Goal: Task Accomplishment & Management: Manage account settings

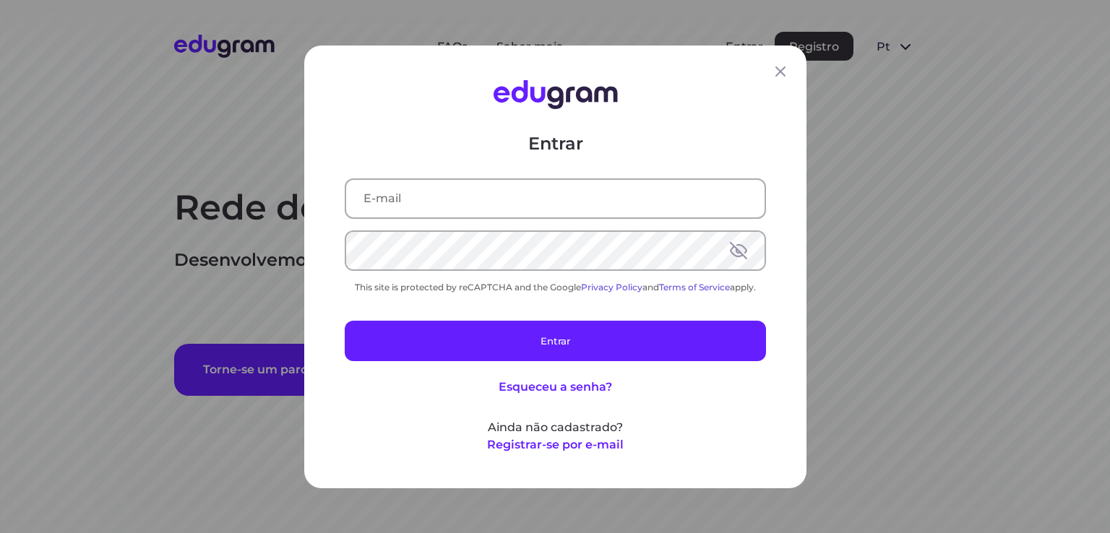
click at [489, 201] on input "text" at bounding box center [555, 198] width 418 height 38
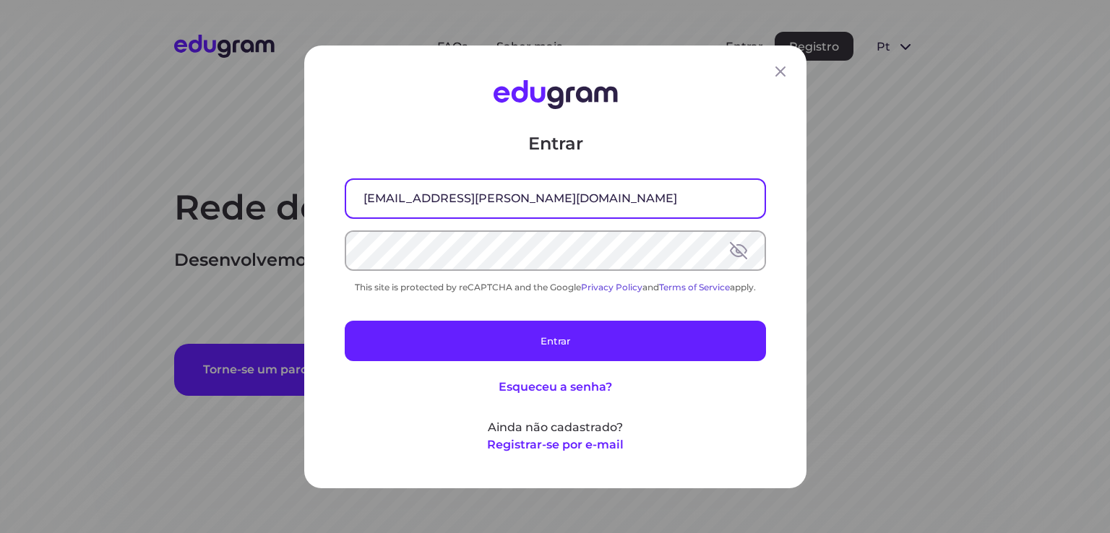
type input "jcs.siewert@gmail.com"
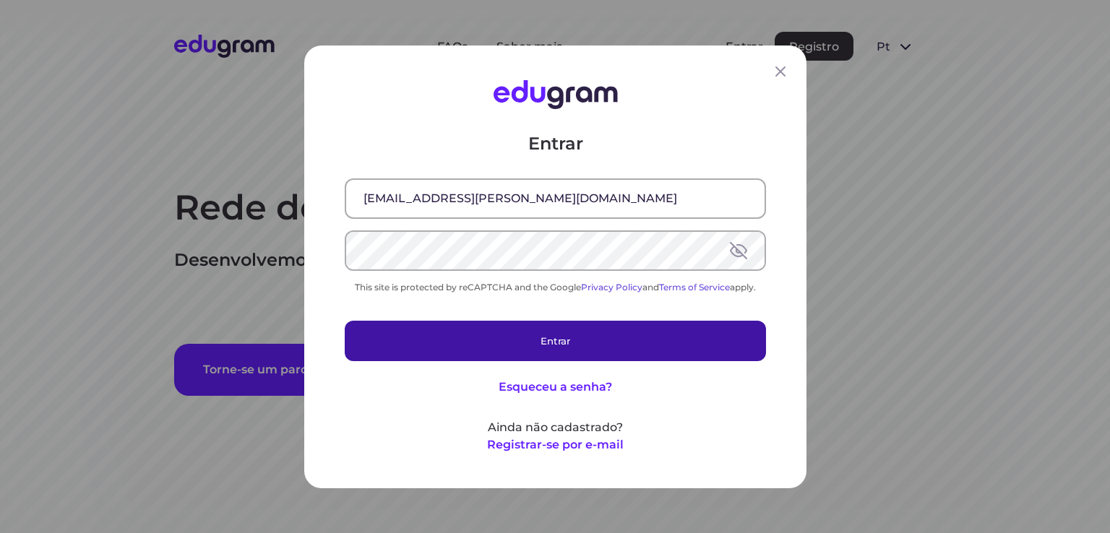
click at [439, 350] on button "Entrar" at bounding box center [555, 340] width 421 height 40
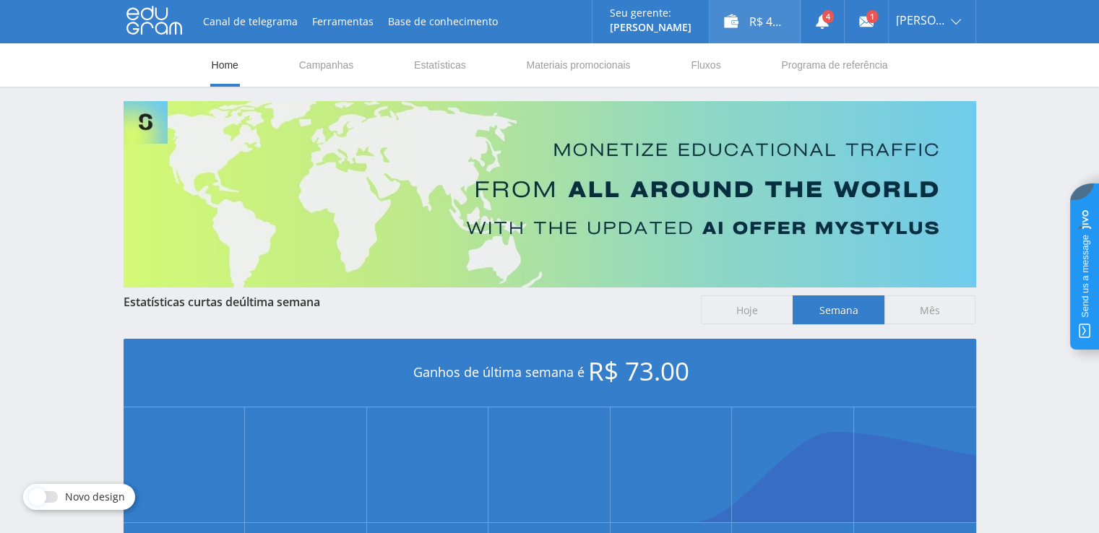
click at [770, 21] on div "R$ 48.00" at bounding box center [755, 21] width 90 height 43
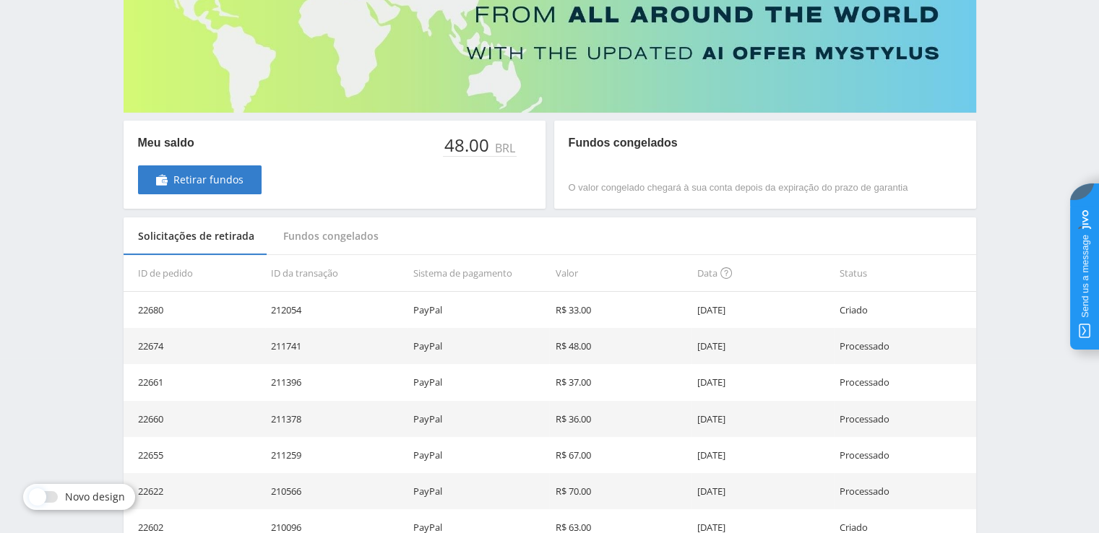
scroll to position [150, 0]
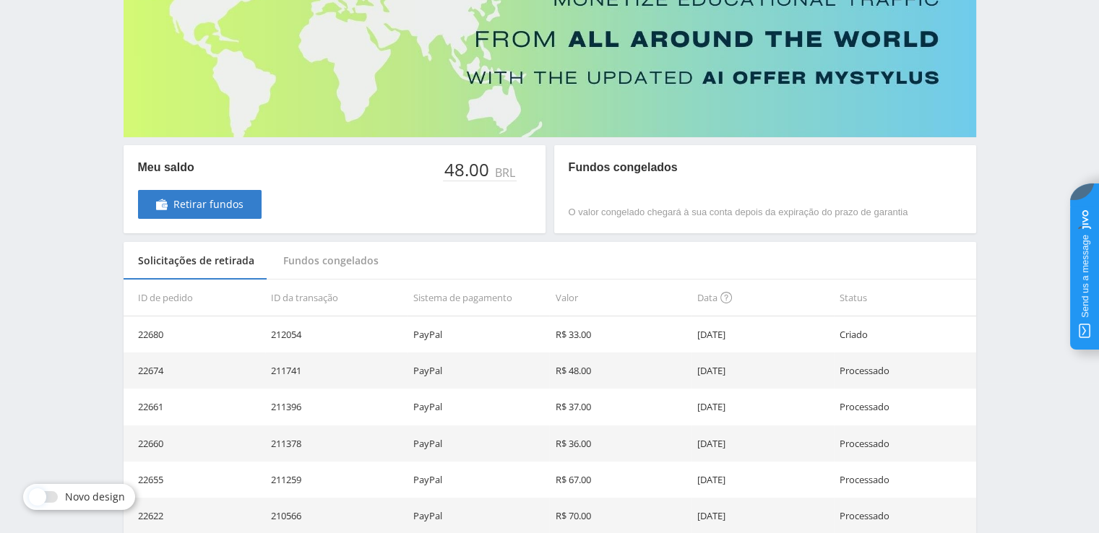
click at [138, 190] on link "Retirar fundos" at bounding box center [200, 204] width 124 height 29
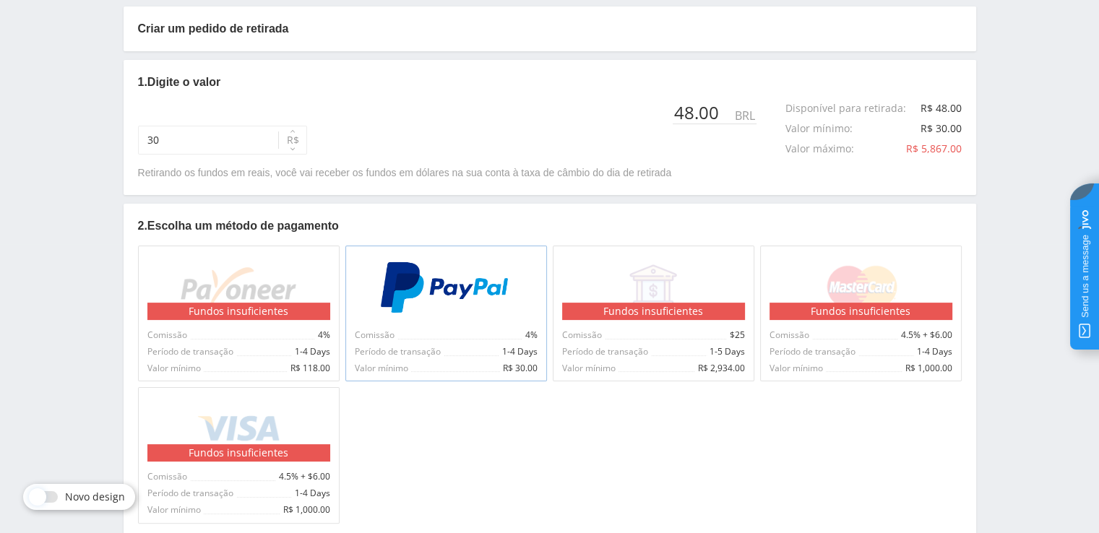
click at [486, 348] on div "Período de transação 1-4 Days" at bounding box center [446, 350] width 183 height 11
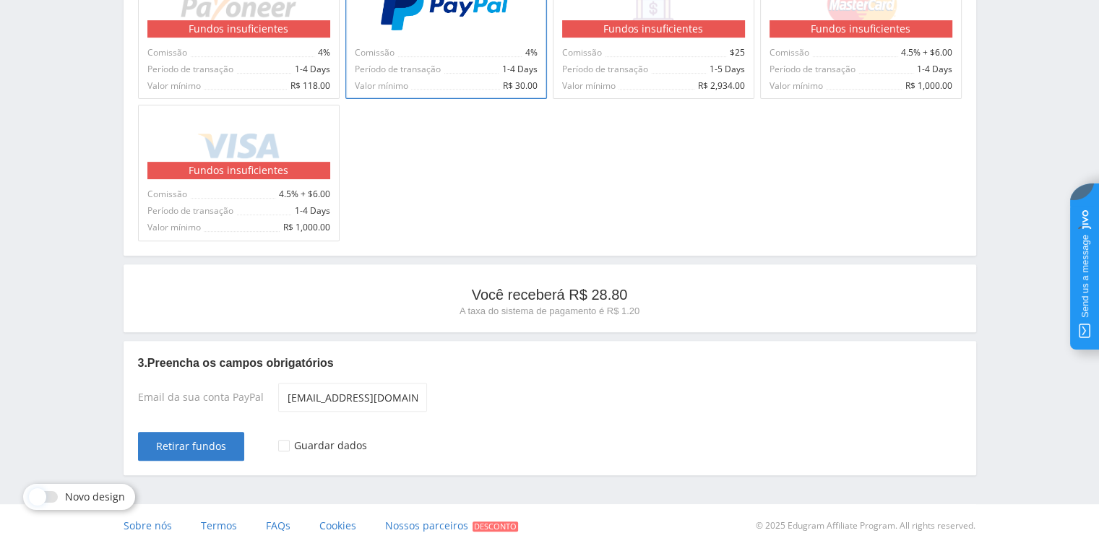
scroll to position [578, 0]
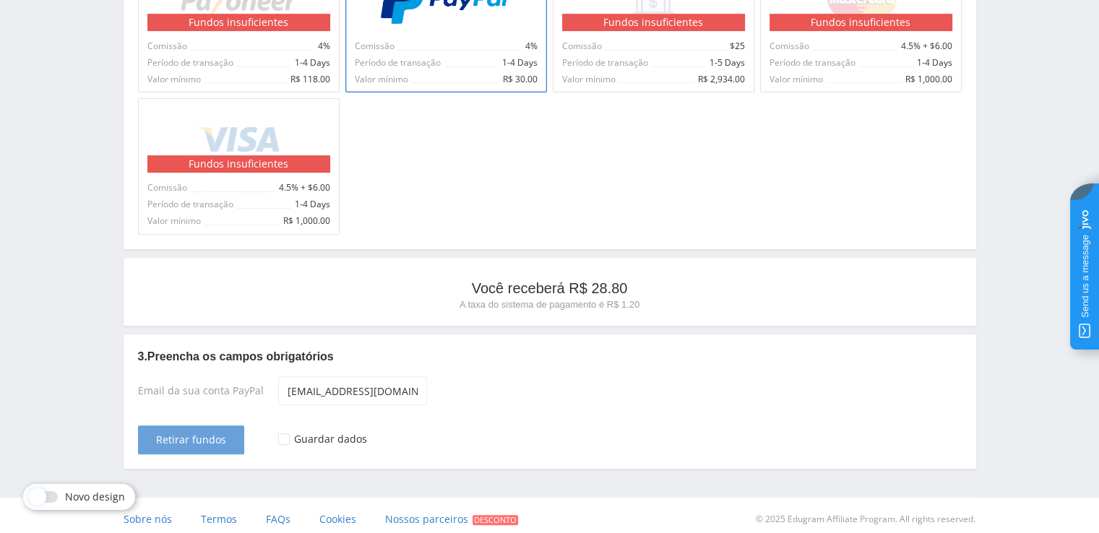
click at [183, 446] on button "Retirar fundos" at bounding box center [191, 440] width 106 height 29
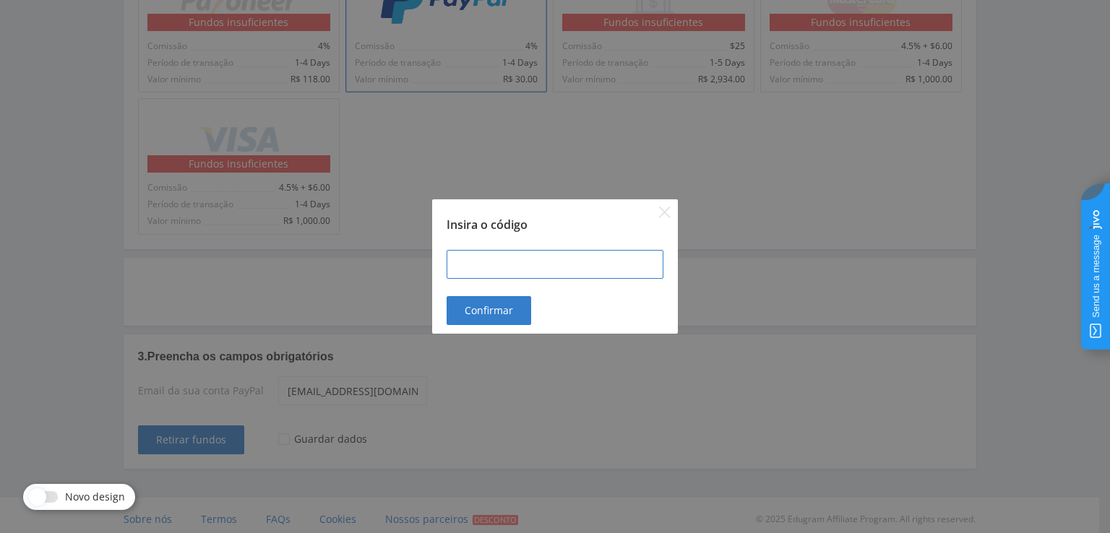
click at [494, 266] on input at bounding box center [555, 264] width 217 height 29
click at [676, 212] on div "Insira o código" at bounding box center [555, 215] width 246 height 33
click at [671, 212] on div "Insira o código" at bounding box center [555, 215] width 246 height 33
click at [665, 218] on div "Insira o código Confirmar" at bounding box center [555, 266] width 246 height 134
click at [668, 218] on icon "Close" at bounding box center [665, 213] width 12 height 12
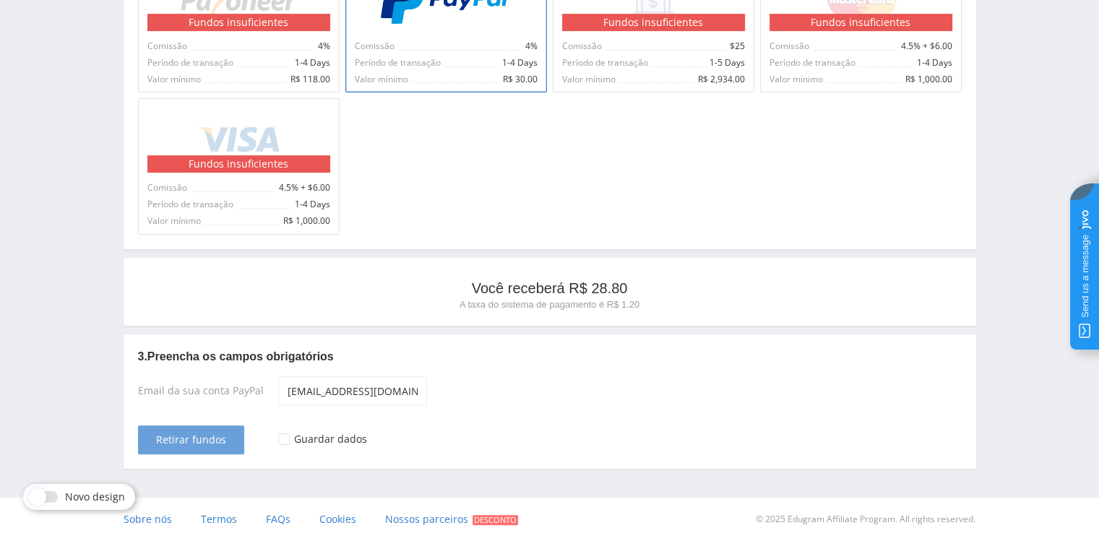
click at [220, 437] on span "Retirar fundos" at bounding box center [191, 440] width 70 height 12
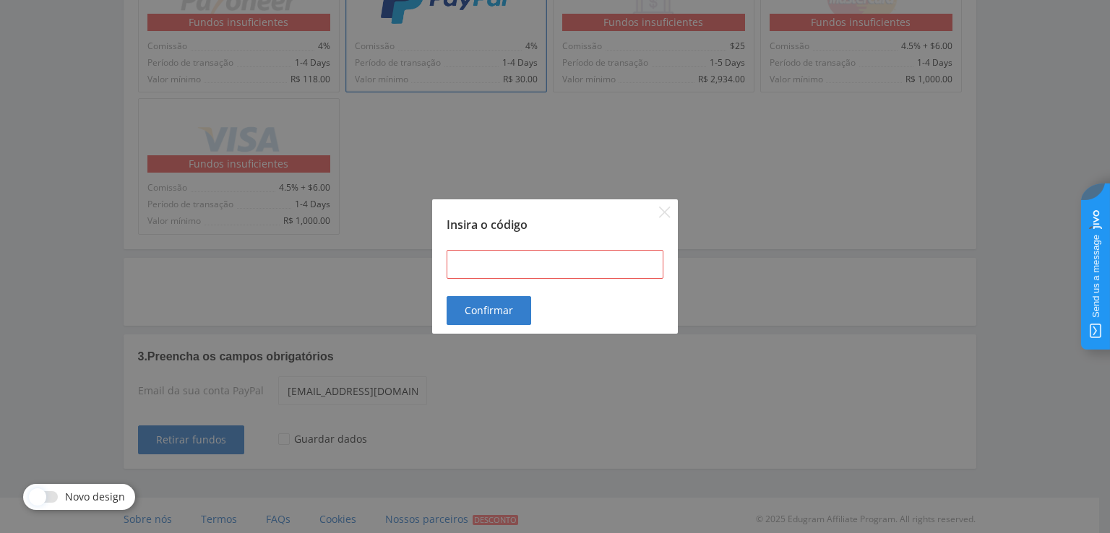
click at [510, 233] on div at bounding box center [555, 265] width 246 height 64
click at [510, 252] on input at bounding box center [555, 264] width 217 height 29
click at [669, 207] on icon "Close" at bounding box center [665, 213] width 12 height 12
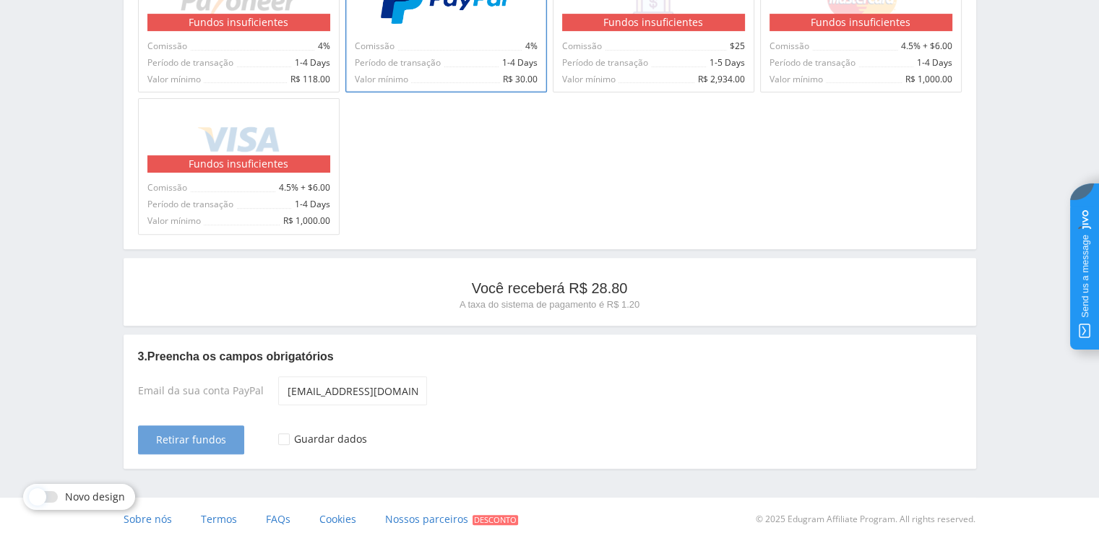
click at [192, 430] on button "Retirar fundos" at bounding box center [191, 440] width 106 height 29
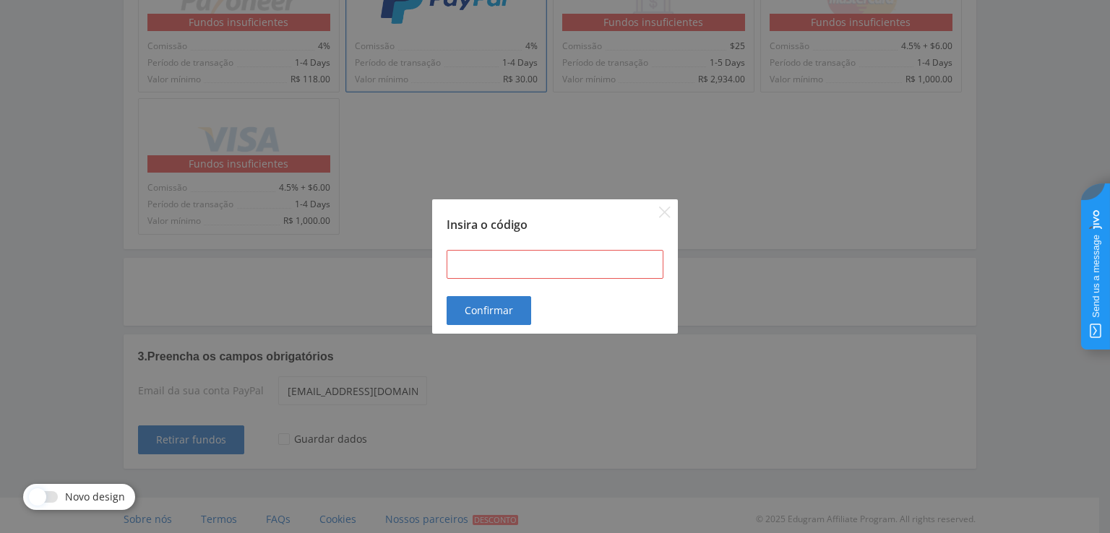
click at [479, 284] on div at bounding box center [555, 265] width 246 height 64
click at [494, 262] on input at bounding box center [555, 264] width 217 height 29
type input "101418"
click at [470, 305] on span "Confirmar" at bounding box center [489, 311] width 48 height 12
click at [665, 208] on icon "Close" at bounding box center [665, 213] width 12 height 12
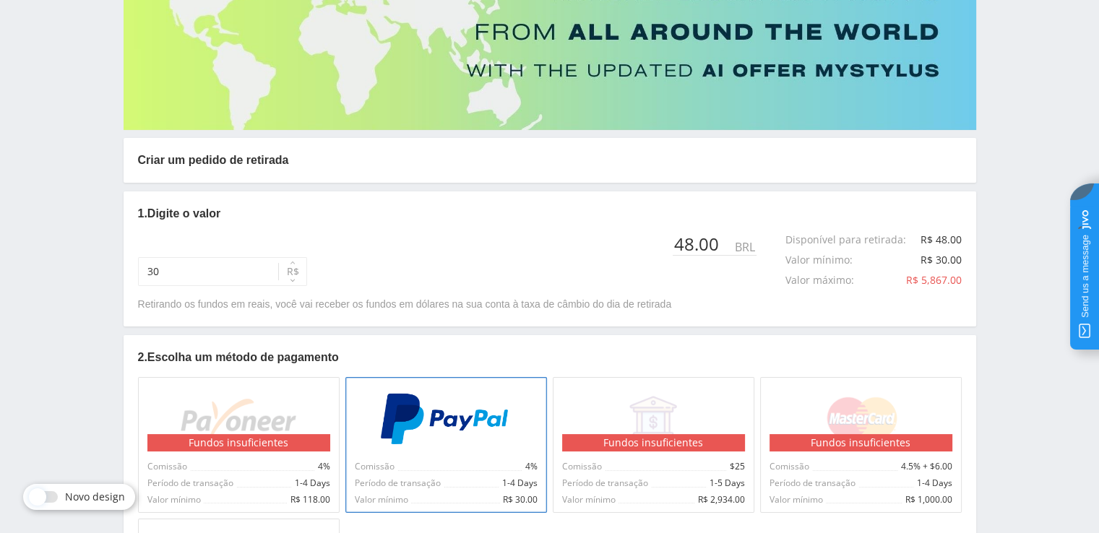
scroll to position [145, 0]
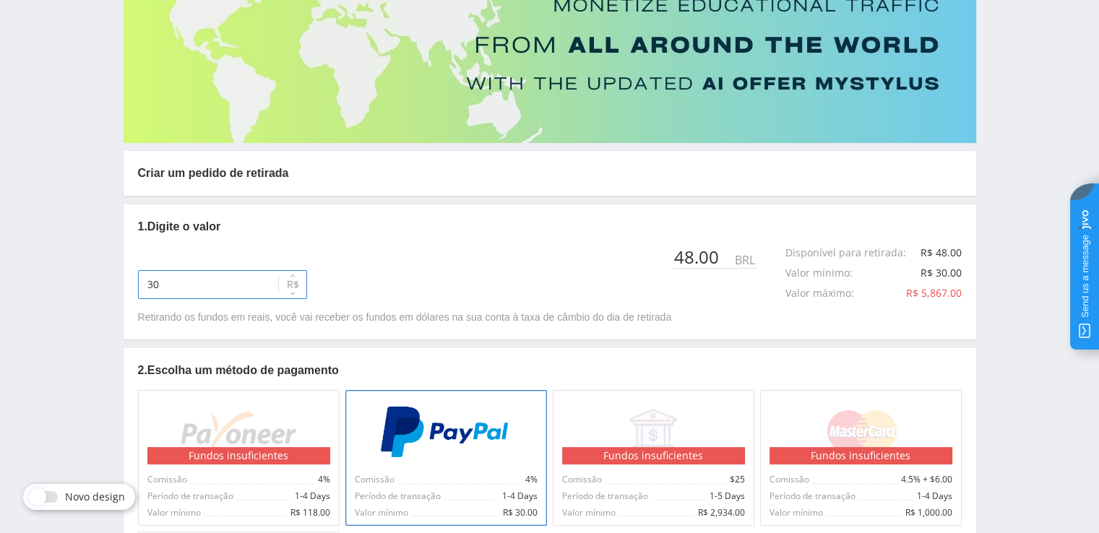
click at [236, 277] on input "30" at bounding box center [222, 284] width 169 height 29
type input "48"
click at [434, 271] on div "48 R$ 48.00 BRL Disponível para retirada : R$ 48.00 Valor mínimo : R$ 30.00 Val…" at bounding box center [550, 273] width 824 height 52
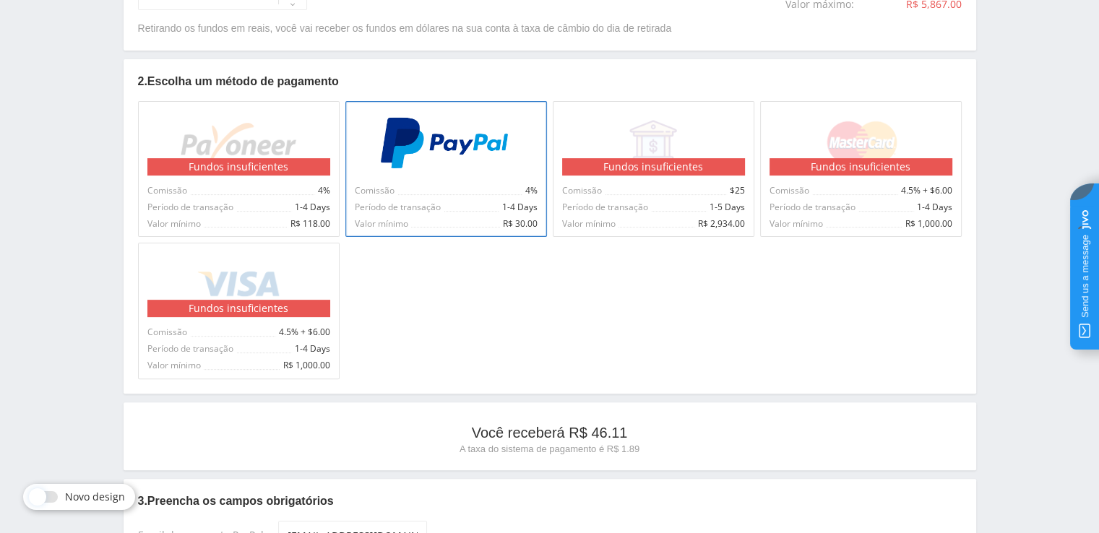
click at [444, 119] on img at bounding box center [446, 143] width 134 height 52
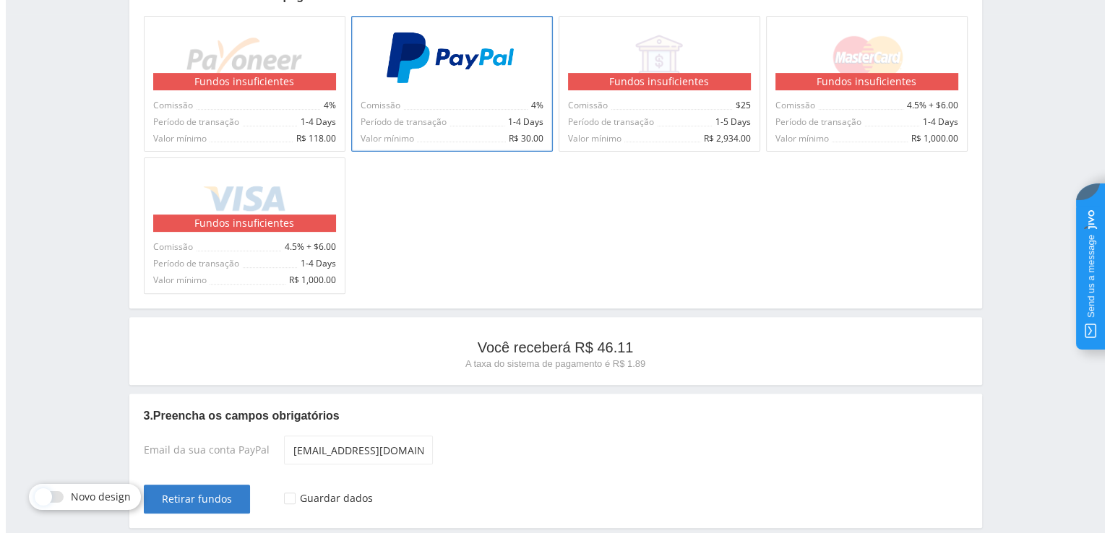
scroll to position [585, 0]
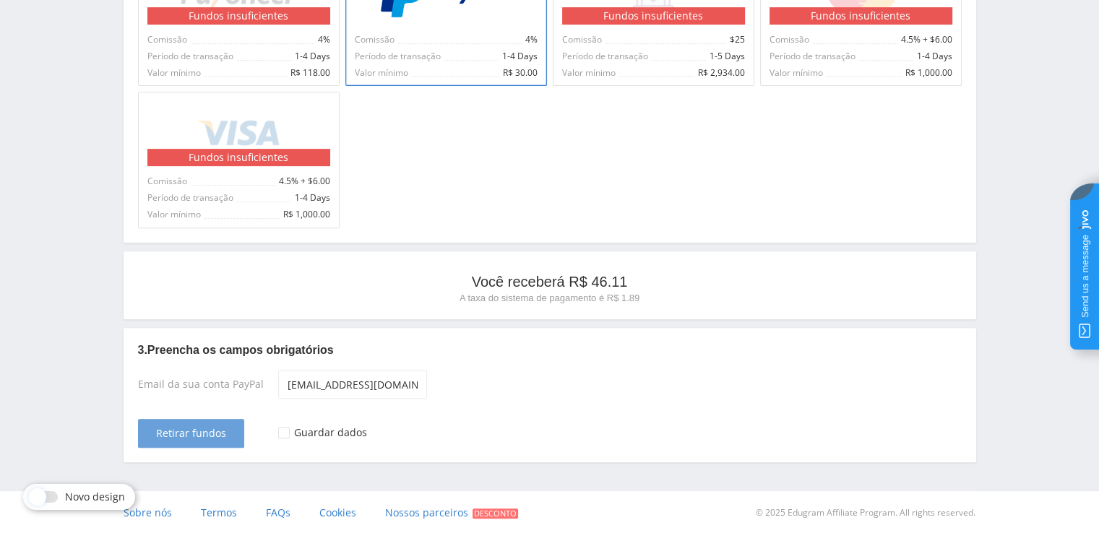
click at [167, 434] on span "Retirar fundos" at bounding box center [191, 434] width 70 height 12
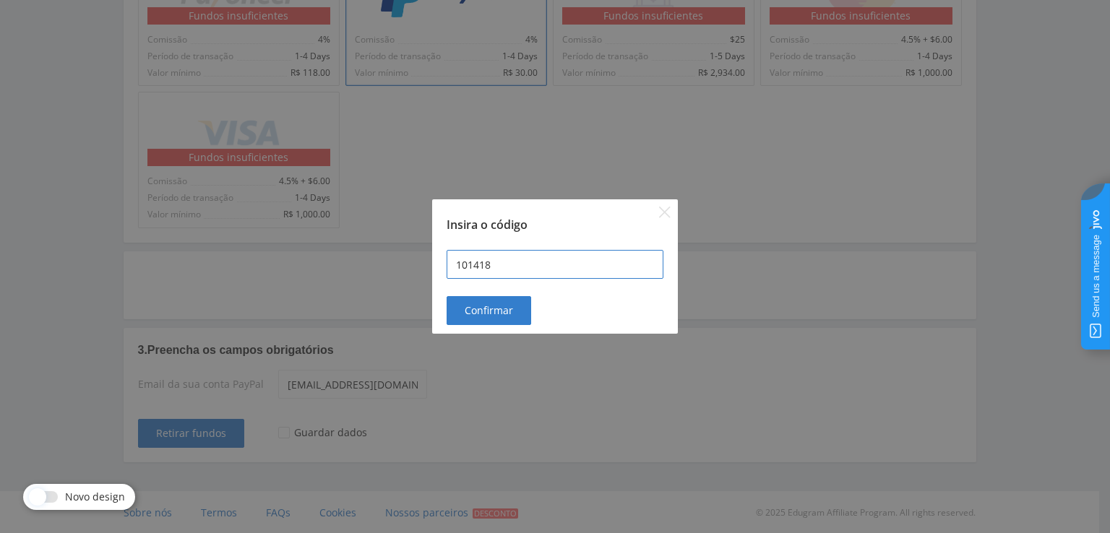
click at [483, 258] on input "101418" at bounding box center [555, 264] width 217 height 29
type input "2"
type input "101418"
click at [486, 299] on button "Confirmar" at bounding box center [489, 310] width 85 height 29
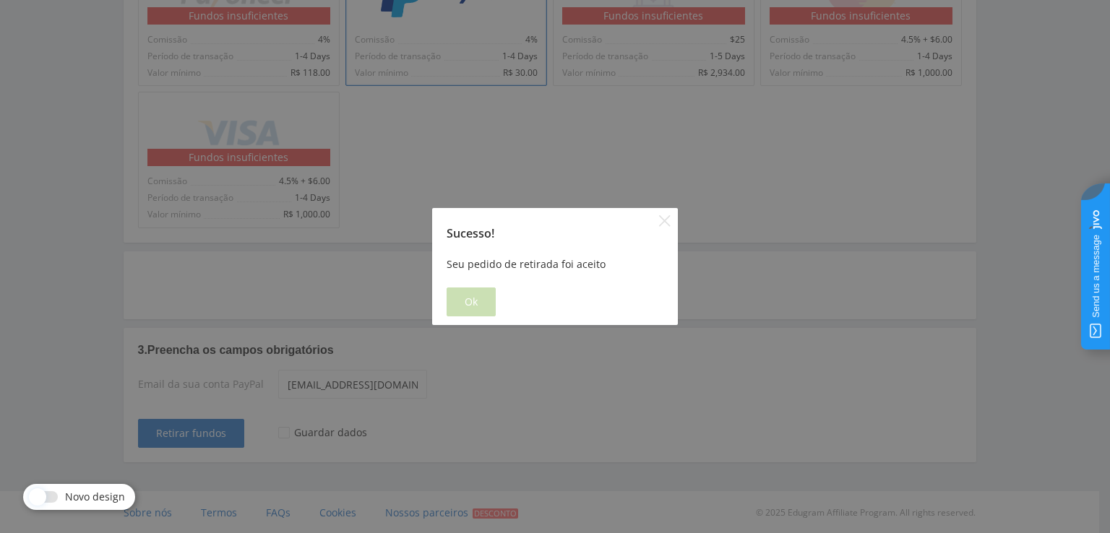
click at [474, 314] on button "Ok" at bounding box center [471, 302] width 49 height 29
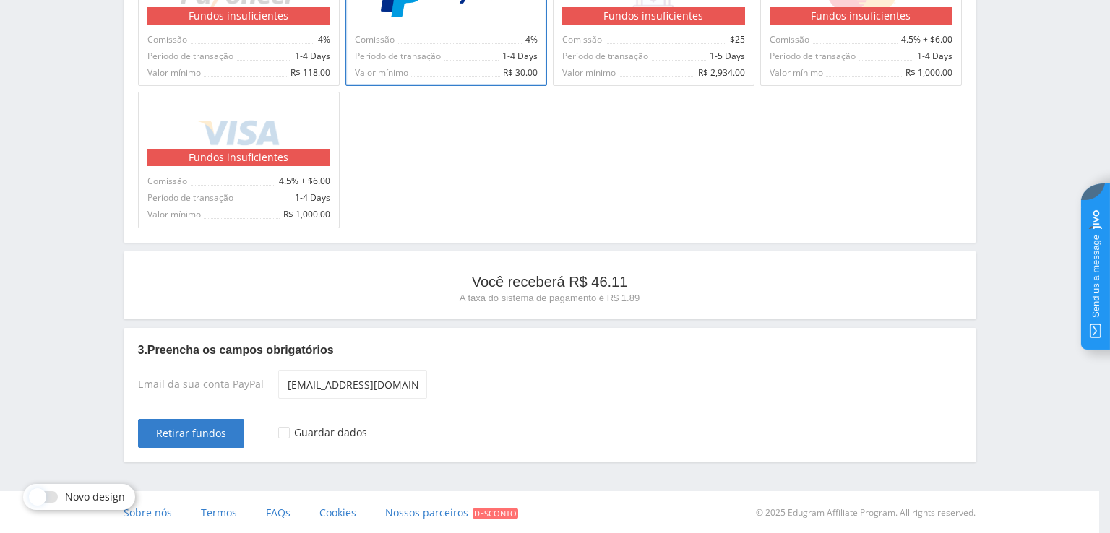
scroll to position [0, 0]
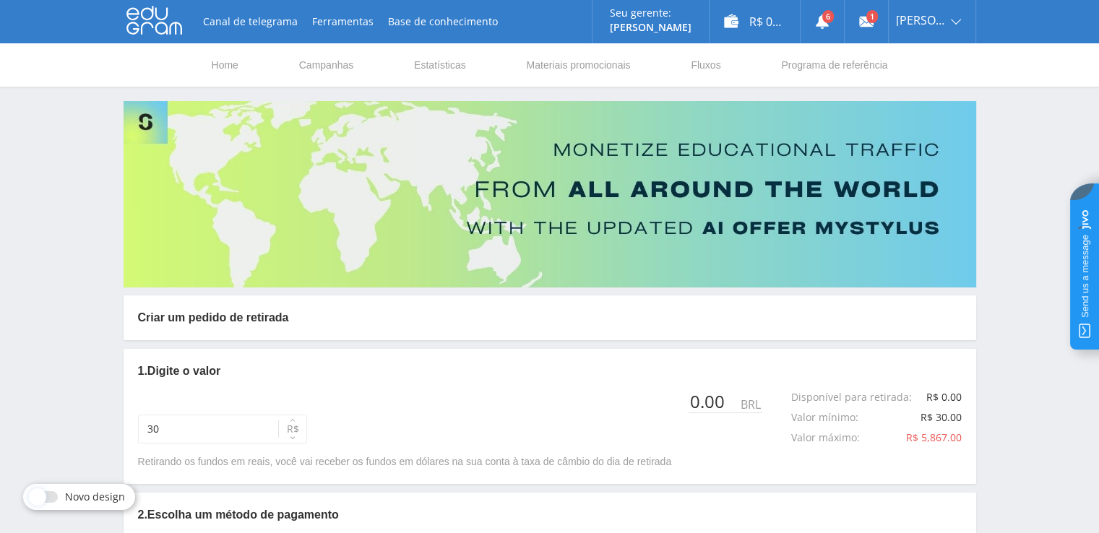
click at [162, 22] on icon at bounding box center [154, 20] width 56 height 29
